Goal: Task Accomplishment & Management: Complete application form

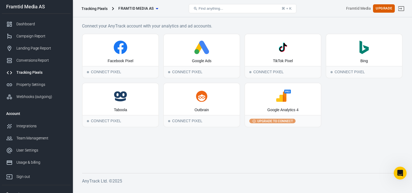
scroll to position [1, 0]
click at [26, 23] on div "Dashboard" at bounding box center [41, 23] width 50 height 6
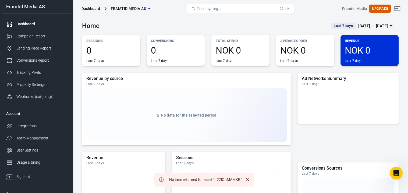
click at [30, 61] on div "Conversions Report" at bounding box center [41, 61] width 50 height 6
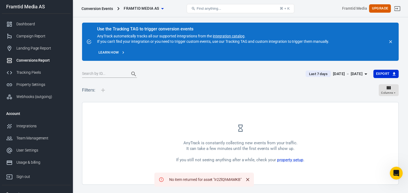
click at [32, 70] on div "Tracking Pixels" at bounding box center [41, 73] width 50 height 6
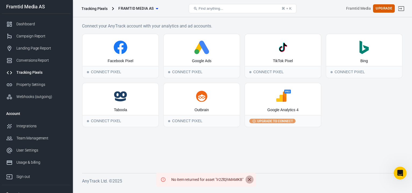
click at [250, 180] on icon "Close" at bounding box center [249, 179] width 5 height 5
click at [250, 179] on icon "Close" at bounding box center [249, 179] width 5 height 5
click at [250, 179] on div "No item returned for asset "Ir2ZlQhMAMKB"" at bounding box center [206, 179] width 100 height 14
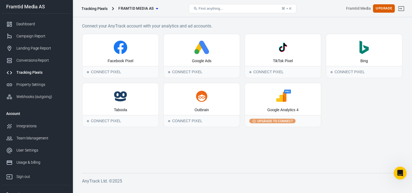
click at [28, 74] on div "Tracking Pixels" at bounding box center [41, 73] width 50 height 6
click at [21, 27] on link "Dashboard" at bounding box center [36, 24] width 69 height 12
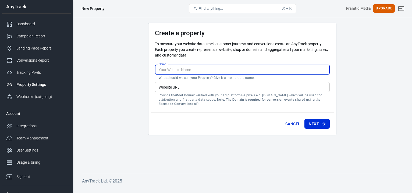
click at [190, 68] on input "Name" at bounding box center [242, 70] width 175 height 10
click at [110, 76] on main "Create a property To measure your website data, track customer journeys and con…" at bounding box center [242, 94] width 321 height 142
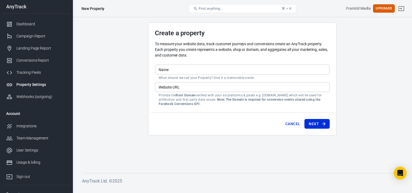
click at [175, 88] on input "Website URL" at bounding box center [242, 87] width 175 height 10
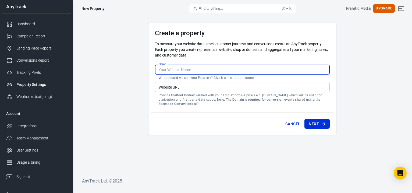
click at [180, 69] on input "Name" at bounding box center [242, 70] width 175 height 10
type input "Mobile AS"
click at [178, 82] on input "Website URL" at bounding box center [242, 87] width 175 height 10
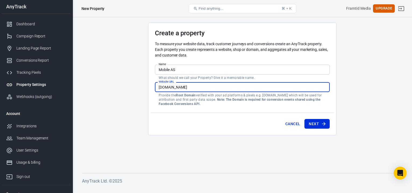
type input "mobile.no"
click at [322, 118] on div "Cancel Next" at bounding box center [242, 122] width 183 height 20
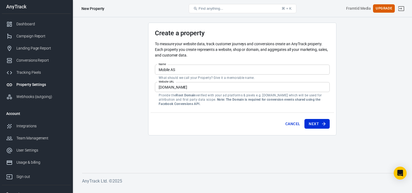
click at [319, 121] on button "Next" at bounding box center [316, 124] width 25 height 10
